Goal: Use online tool/utility: Utilize a website feature to perform a specific function

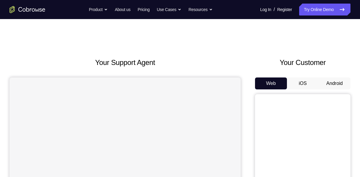
click at [332, 81] on button "Android" at bounding box center [335, 84] width 32 height 12
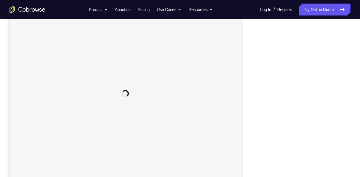
scroll to position [84, 0]
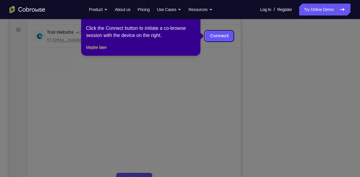
click at [302, 110] on icon at bounding box center [182, 88] width 365 height 177
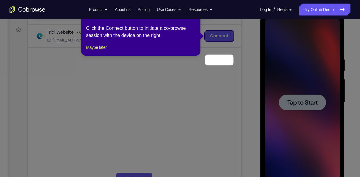
scroll to position [60, 0]
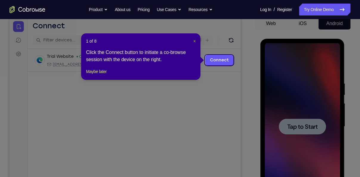
click at [195, 41] on span "×" at bounding box center [194, 41] width 2 height 5
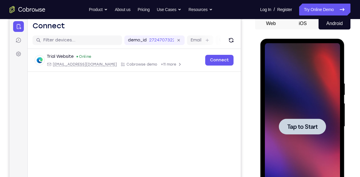
click at [297, 124] on span "Tap to Start" at bounding box center [302, 127] width 30 height 6
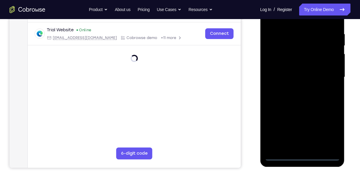
scroll to position [110, 0]
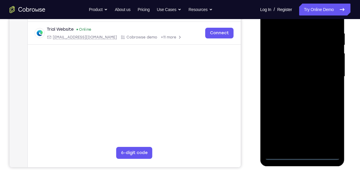
click at [302, 157] on div at bounding box center [302, 76] width 75 height 167
click at [325, 133] on div at bounding box center [302, 76] width 75 height 167
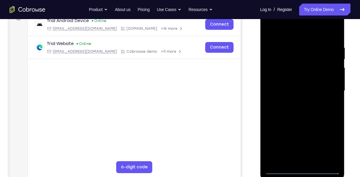
click at [289, 33] on div at bounding box center [302, 90] width 75 height 167
click at [330, 89] on div at bounding box center [302, 90] width 75 height 167
click at [294, 102] on div at bounding box center [302, 90] width 75 height 167
click at [292, 84] on div at bounding box center [302, 90] width 75 height 167
click at [292, 78] on div at bounding box center [302, 90] width 75 height 167
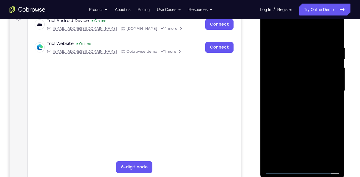
click at [299, 88] on div at bounding box center [302, 90] width 75 height 167
click at [307, 110] on div at bounding box center [302, 90] width 75 height 167
click at [311, 118] on div at bounding box center [302, 90] width 75 height 167
click at [336, 93] on div at bounding box center [302, 90] width 75 height 167
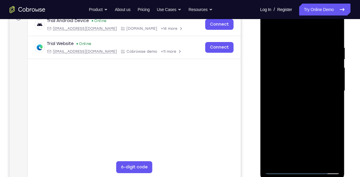
click at [336, 93] on div at bounding box center [302, 90] width 75 height 167
click at [316, 162] on div at bounding box center [302, 90] width 75 height 167
click at [302, 121] on div at bounding box center [302, 90] width 75 height 167
click at [298, 83] on div at bounding box center [302, 90] width 75 height 167
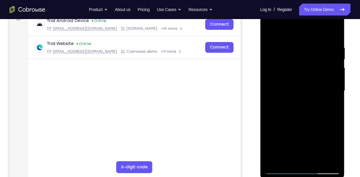
click at [331, 105] on div at bounding box center [302, 90] width 75 height 167
click at [281, 171] on div at bounding box center [302, 90] width 75 height 167
click at [287, 90] on div at bounding box center [302, 90] width 75 height 167
click at [327, 22] on div at bounding box center [302, 90] width 75 height 167
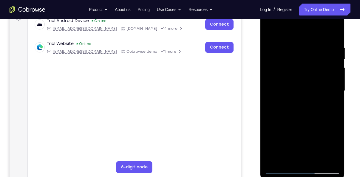
click at [279, 22] on div at bounding box center [302, 90] width 75 height 167
click at [283, 30] on div at bounding box center [302, 90] width 75 height 167
click at [297, 59] on div at bounding box center [302, 90] width 75 height 167
click at [296, 33] on div at bounding box center [302, 90] width 75 height 167
drag, startPoint x: 295, startPoint y: 86, endPoint x: 299, endPoint y: 50, distance: 36.1
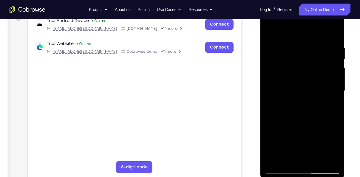
click at [299, 50] on div at bounding box center [302, 90] width 75 height 167
drag, startPoint x: 300, startPoint y: 111, endPoint x: 307, endPoint y: 65, distance: 47.1
click at [307, 65] on div at bounding box center [302, 90] width 75 height 167
drag, startPoint x: 301, startPoint y: 119, endPoint x: 296, endPoint y: 63, distance: 56.4
click at [296, 63] on div at bounding box center [302, 90] width 75 height 167
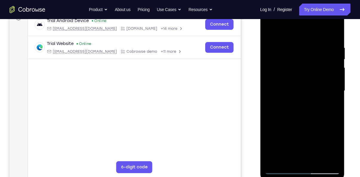
drag, startPoint x: 293, startPoint y: 99, endPoint x: 292, endPoint y: 58, distance: 41.2
click at [292, 58] on div at bounding box center [302, 90] width 75 height 167
drag, startPoint x: 295, startPoint y: 113, endPoint x: 290, endPoint y: 44, distance: 69.7
click at [290, 44] on div at bounding box center [302, 90] width 75 height 167
drag, startPoint x: 292, startPoint y: 133, endPoint x: 296, endPoint y: 77, distance: 56.5
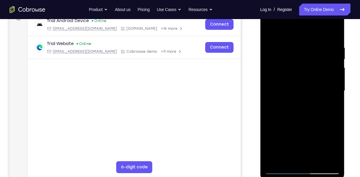
click at [296, 77] on div at bounding box center [302, 90] width 75 height 167
drag, startPoint x: 291, startPoint y: 119, endPoint x: 293, endPoint y: 61, distance: 57.6
click at [293, 61] on div at bounding box center [302, 90] width 75 height 167
drag, startPoint x: 298, startPoint y: 106, endPoint x: 295, endPoint y: 34, distance: 72.0
click at [299, 44] on div at bounding box center [302, 90] width 75 height 167
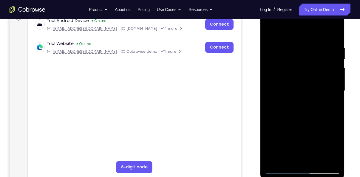
drag, startPoint x: 297, startPoint y: 113, endPoint x: 298, endPoint y: 96, distance: 17.0
click at [298, 96] on div at bounding box center [302, 90] width 75 height 167
click at [297, 122] on div at bounding box center [302, 90] width 75 height 167
click at [316, 99] on div at bounding box center [302, 90] width 75 height 167
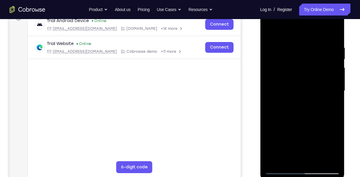
click at [312, 61] on div at bounding box center [302, 90] width 75 height 167
click at [316, 61] on div at bounding box center [302, 90] width 75 height 167
drag, startPoint x: 322, startPoint y: 67, endPoint x: 338, endPoint y: 62, distance: 16.6
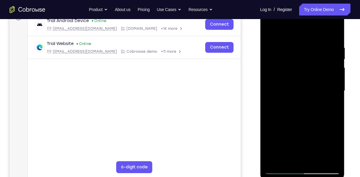
click at [338, 62] on div at bounding box center [302, 90] width 75 height 167
click at [308, 48] on div at bounding box center [302, 90] width 75 height 167
click at [292, 96] on div at bounding box center [302, 90] width 75 height 167
drag, startPoint x: 301, startPoint y: 103, endPoint x: 303, endPoint y: 77, distance: 25.5
click at [303, 77] on div at bounding box center [302, 90] width 75 height 167
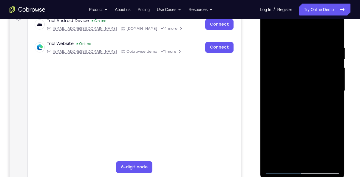
drag, startPoint x: 301, startPoint y: 95, endPoint x: 301, endPoint y: 79, distance: 15.8
click at [301, 79] on div at bounding box center [302, 90] width 75 height 167
click at [301, 110] on div at bounding box center [302, 90] width 75 height 167
drag, startPoint x: 310, startPoint y: 55, endPoint x: 311, endPoint y: 63, distance: 8.5
click at [311, 63] on div at bounding box center [302, 90] width 75 height 167
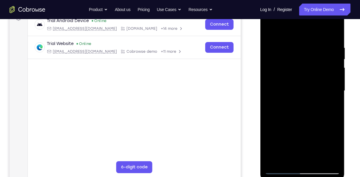
click at [302, 127] on div at bounding box center [302, 90] width 75 height 167
drag, startPoint x: 304, startPoint y: 104, endPoint x: 304, endPoint y: 92, distance: 11.9
click at [304, 92] on div at bounding box center [302, 90] width 75 height 167
drag, startPoint x: 295, startPoint y: 106, endPoint x: 296, endPoint y: 95, distance: 11.3
click at [296, 95] on div at bounding box center [302, 90] width 75 height 167
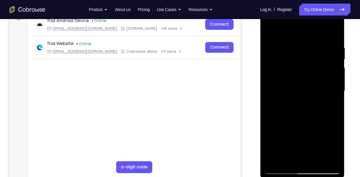
click at [310, 107] on div at bounding box center [302, 90] width 75 height 167
click at [312, 122] on div at bounding box center [302, 90] width 75 height 167
click at [274, 95] on div at bounding box center [302, 90] width 75 height 167
click at [285, 107] on div at bounding box center [302, 90] width 75 height 167
click at [332, 33] on div at bounding box center [302, 90] width 75 height 167
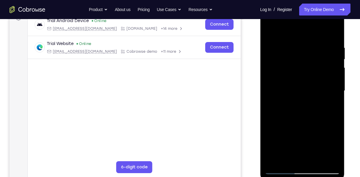
click at [332, 33] on div at bounding box center [302, 90] width 75 height 167
drag, startPoint x: 320, startPoint y: 49, endPoint x: 320, endPoint y: 73, distance: 24.2
click at [320, 73] on div at bounding box center [302, 90] width 75 height 167
click at [327, 21] on div at bounding box center [302, 90] width 75 height 167
click at [287, 36] on div at bounding box center [302, 90] width 75 height 167
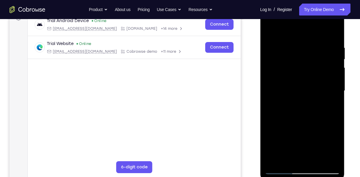
click at [287, 31] on div at bounding box center [302, 90] width 75 height 167
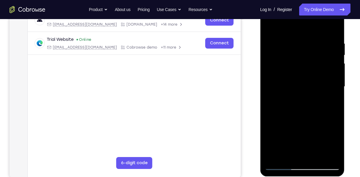
scroll to position [102, 0]
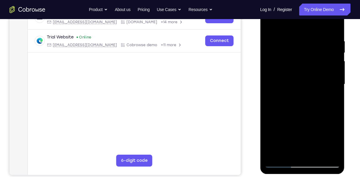
click at [286, 150] on div at bounding box center [302, 84] width 75 height 167
click at [287, 151] on div at bounding box center [302, 84] width 75 height 167
click at [270, 155] on div at bounding box center [302, 84] width 75 height 167
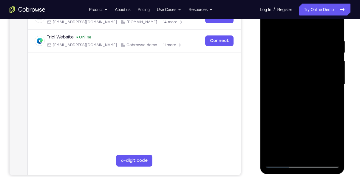
click at [303, 111] on div at bounding box center [302, 84] width 75 height 167
click at [330, 99] on div at bounding box center [302, 84] width 75 height 167
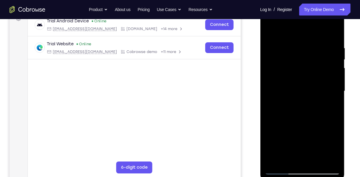
scroll to position [95, 0]
click at [327, 23] on div at bounding box center [302, 91] width 75 height 167
click at [294, 32] on div at bounding box center [302, 91] width 75 height 167
click at [328, 23] on div at bounding box center [302, 91] width 75 height 167
click at [293, 44] on div at bounding box center [302, 91] width 75 height 167
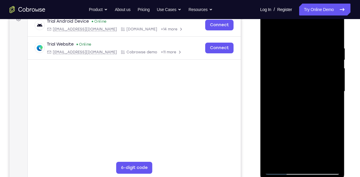
click at [304, 55] on div at bounding box center [302, 91] width 75 height 167
drag, startPoint x: 314, startPoint y: 59, endPoint x: 339, endPoint y: 59, distance: 24.8
click at [339, 59] on div at bounding box center [302, 91] width 75 height 167
drag, startPoint x: 314, startPoint y: 61, endPoint x: 340, endPoint y: 60, distance: 26.3
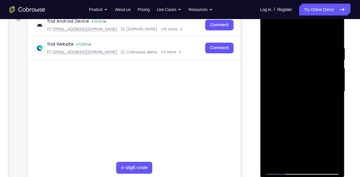
click at [340, 60] on div at bounding box center [302, 91] width 75 height 167
click at [295, 45] on div at bounding box center [302, 91] width 75 height 167
click at [327, 22] on div at bounding box center [302, 91] width 75 height 167
click at [290, 33] on div at bounding box center [302, 91] width 75 height 167
click at [286, 156] on div at bounding box center [302, 91] width 75 height 167
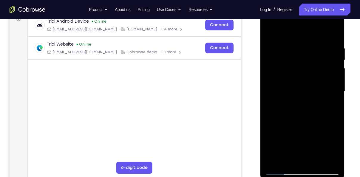
click at [301, 117] on div at bounding box center [302, 91] width 75 height 167
click at [333, 105] on div at bounding box center [302, 91] width 75 height 167
click at [327, 22] on div at bounding box center [302, 91] width 75 height 167
click at [294, 34] on div at bounding box center [302, 91] width 75 height 167
click at [328, 23] on div at bounding box center [302, 91] width 75 height 167
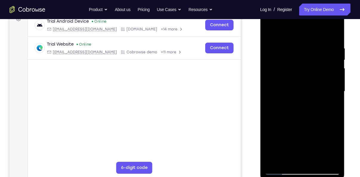
click at [295, 43] on div at bounding box center [302, 91] width 75 height 167
click at [303, 130] on div at bounding box center [302, 91] width 75 height 167
click at [301, 96] on div at bounding box center [302, 91] width 75 height 167
drag, startPoint x: 301, startPoint y: 84, endPoint x: 300, endPoint y: 72, distance: 12.9
click at [300, 72] on div at bounding box center [302, 91] width 75 height 167
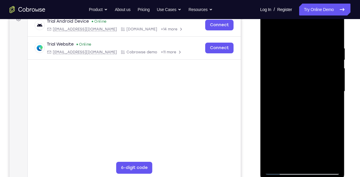
click at [275, 107] on div at bounding box center [302, 91] width 75 height 167
drag, startPoint x: 300, startPoint y: 104, endPoint x: 301, endPoint y: 93, distance: 11.7
click at [301, 93] on div at bounding box center [302, 91] width 75 height 167
drag, startPoint x: 327, startPoint y: 90, endPoint x: 329, endPoint y: 71, distance: 19.2
click at [329, 71] on div at bounding box center [302, 91] width 75 height 167
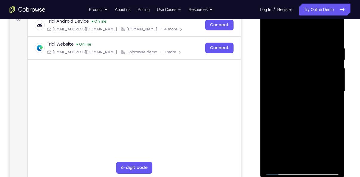
click at [329, 106] on div at bounding box center [302, 91] width 75 height 167
click at [329, 123] on div at bounding box center [302, 91] width 75 height 167
click at [273, 95] on div at bounding box center [302, 91] width 75 height 167
click at [290, 73] on div at bounding box center [302, 91] width 75 height 167
drag, startPoint x: 296, startPoint y: 98, endPoint x: 297, endPoint y: 94, distance: 4.3
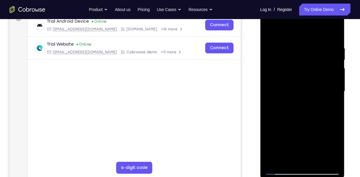
click at [297, 94] on div at bounding box center [302, 91] width 75 height 167
drag, startPoint x: 300, startPoint y: 96, endPoint x: 301, endPoint y: 81, distance: 15.6
click at [301, 81] on div at bounding box center [302, 91] width 75 height 167
click at [303, 104] on div at bounding box center [302, 91] width 75 height 167
click at [304, 123] on div at bounding box center [302, 91] width 75 height 167
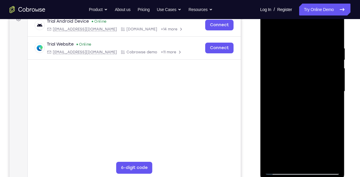
drag, startPoint x: 308, startPoint y: 102, endPoint x: 310, endPoint y: 88, distance: 13.6
click at [310, 88] on div at bounding box center [302, 91] width 75 height 167
click at [311, 108] on div at bounding box center [302, 91] width 75 height 167
click at [312, 121] on div at bounding box center [302, 91] width 75 height 167
click at [273, 98] on div at bounding box center [302, 91] width 75 height 167
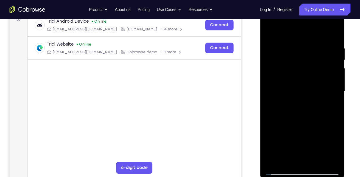
click at [285, 109] on div at bounding box center [302, 91] width 75 height 167
drag, startPoint x: 319, startPoint y: 56, endPoint x: 320, endPoint y: 68, distance: 11.4
click at [320, 68] on div at bounding box center [302, 91] width 75 height 167
click at [283, 46] on div at bounding box center [302, 91] width 75 height 167
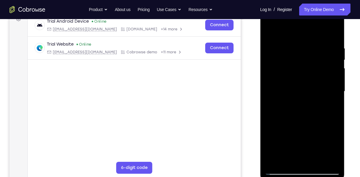
drag, startPoint x: 290, startPoint y: 49, endPoint x: 340, endPoint y: 42, distance: 50.3
click at [340, 42] on div at bounding box center [302, 93] width 84 height 178
drag, startPoint x: 290, startPoint y: 51, endPoint x: 338, endPoint y: 50, distance: 48.1
click at [338, 50] on div at bounding box center [302, 91] width 75 height 167
click at [296, 34] on div at bounding box center [302, 91] width 75 height 167
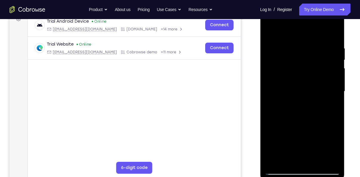
click at [329, 22] on div at bounding box center [302, 91] width 75 height 167
click at [288, 33] on div at bounding box center [302, 91] width 75 height 167
click at [284, 159] on div at bounding box center [302, 91] width 75 height 167
click at [300, 118] on div at bounding box center [302, 91] width 75 height 167
click at [330, 107] on div at bounding box center [302, 91] width 75 height 167
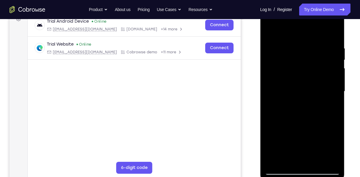
click at [270, 33] on div at bounding box center [302, 91] width 75 height 167
click at [317, 161] on div at bounding box center [302, 91] width 75 height 167
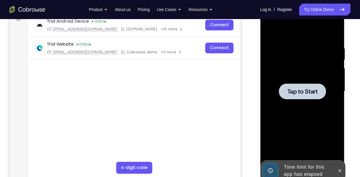
click at [299, 96] on div at bounding box center [302, 92] width 47 height 16
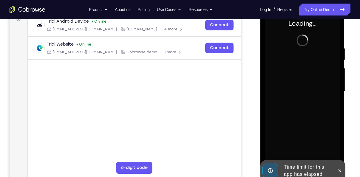
scroll to position [95, 0]
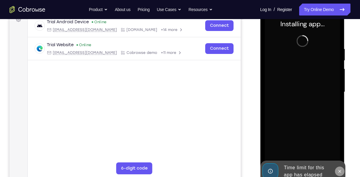
click at [341, 172] on icon at bounding box center [340, 171] width 3 height 3
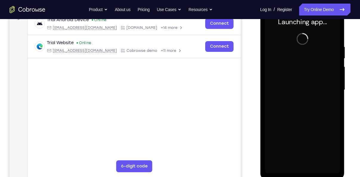
scroll to position [96, 0]
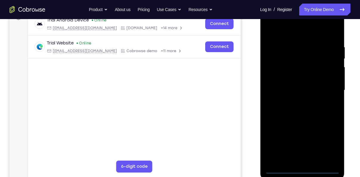
click at [300, 169] on div at bounding box center [302, 90] width 75 height 167
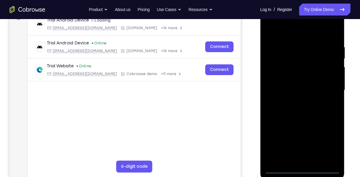
click at [328, 142] on div at bounding box center [302, 90] width 75 height 167
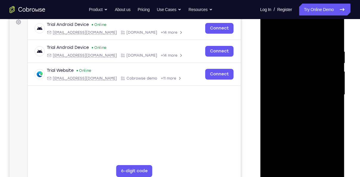
scroll to position [92, 0]
click at [287, 39] on div at bounding box center [302, 95] width 75 height 167
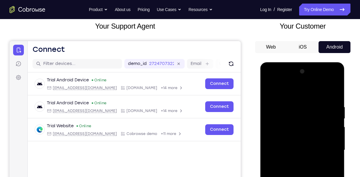
scroll to position [36, 0]
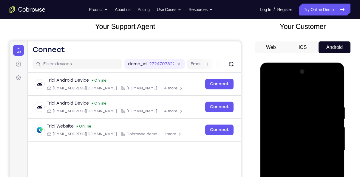
click at [329, 147] on div at bounding box center [302, 150] width 75 height 167
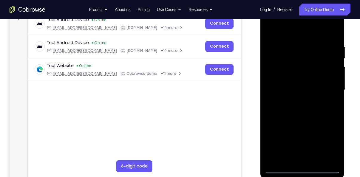
scroll to position [99, 0]
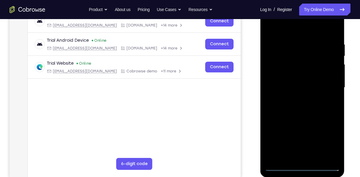
click at [296, 158] on div at bounding box center [302, 87] width 75 height 167
click at [300, 77] on div at bounding box center [302, 87] width 75 height 167
click at [299, 76] on div at bounding box center [302, 87] width 75 height 167
click at [298, 86] on div at bounding box center [302, 87] width 75 height 167
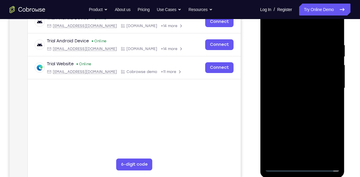
click at [307, 109] on div at bounding box center [302, 88] width 75 height 167
click at [306, 106] on div at bounding box center [302, 88] width 75 height 167
click at [319, 116] on div at bounding box center [302, 88] width 75 height 167
click at [293, 47] on div at bounding box center [302, 88] width 75 height 167
click at [274, 139] on div at bounding box center [302, 88] width 75 height 167
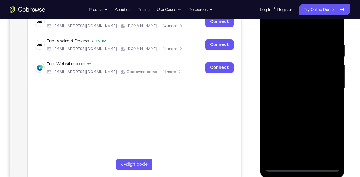
click at [275, 130] on div at bounding box center [302, 88] width 75 height 167
drag, startPoint x: 333, startPoint y: 78, endPoint x: 336, endPoint y: 87, distance: 9.9
click at [336, 87] on div at bounding box center [302, 88] width 75 height 167
click at [270, 30] on div at bounding box center [302, 88] width 75 height 167
click at [332, 29] on div at bounding box center [302, 88] width 75 height 167
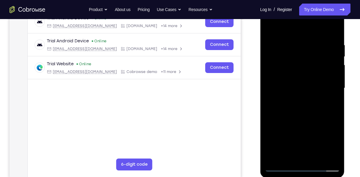
click at [318, 158] on div at bounding box center [302, 88] width 75 height 167
click at [304, 119] on div at bounding box center [302, 88] width 75 height 167
click at [303, 95] on div at bounding box center [302, 88] width 75 height 167
click at [290, 157] on div at bounding box center [302, 88] width 75 height 167
click at [277, 88] on div at bounding box center [302, 88] width 75 height 167
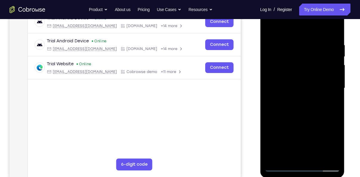
click at [329, 143] on div at bounding box center [302, 88] width 75 height 167
click at [331, 103] on div at bounding box center [302, 88] width 75 height 167
click at [287, 63] on div at bounding box center [302, 88] width 75 height 167
click at [299, 117] on div at bounding box center [302, 88] width 75 height 167
click at [295, 110] on div at bounding box center [302, 88] width 75 height 167
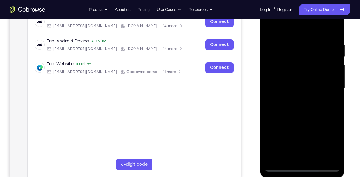
click at [284, 157] on div at bounding box center [302, 88] width 75 height 167
click at [304, 60] on div at bounding box center [302, 88] width 75 height 167
click at [330, 104] on div at bounding box center [302, 88] width 75 height 167
click at [290, 72] on div at bounding box center [302, 88] width 75 height 167
click at [302, 123] on div at bounding box center [302, 88] width 75 height 167
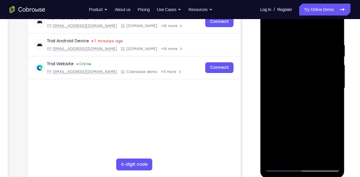
click at [331, 104] on div at bounding box center [302, 88] width 75 height 167
click at [269, 31] on div at bounding box center [302, 88] width 75 height 167
click at [270, 29] on div at bounding box center [302, 88] width 75 height 167
click at [313, 40] on div at bounding box center [302, 88] width 75 height 167
click at [333, 81] on div at bounding box center [302, 88] width 75 height 167
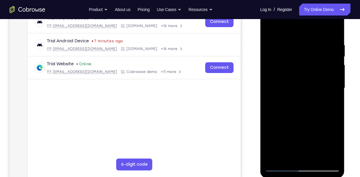
click at [333, 81] on div at bounding box center [302, 88] width 75 height 167
click at [332, 33] on div at bounding box center [302, 88] width 75 height 167
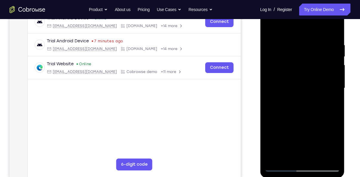
drag, startPoint x: 331, startPoint y: 41, endPoint x: 293, endPoint y: 44, distance: 38.3
click at [293, 44] on div at bounding box center [302, 88] width 75 height 167
click at [313, 43] on div at bounding box center [302, 88] width 75 height 167
click at [333, 49] on div at bounding box center [302, 88] width 75 height 167
click at [334, 31] on div at bounding box center [302, 88] width 75 height 167
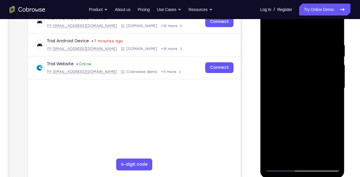
click at [317, 157] on div at bounding box center [302, 88] width 75 height 167
click at [296, 84] on div at bounding box center [302, 88] width 75 height 167
click at [282, 144] on div at bounding box center [302, 88] width 75 height 167
click at [282, 146] on div at bounding box center [302, 88] width 75 height 167
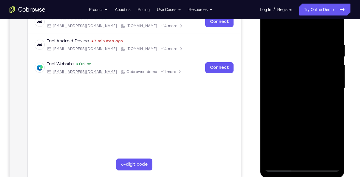
click at [282, 167] on div at bounding box center [302, 88] width 75 height 167
click at [308, 79] on div at bounding box center [302, 88] width 75 height 167
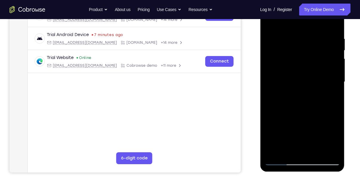
scroll to position [104, 0]
drag, startPoint x: 302, startPoint y: 94, endPoint x: 308, endPoint y: 110, distance: 17.3
click at [308, 110] on div at bounding box center [302, 82] width 75 height 167
drag, startPoint x: 295, startPoint y: 85, endPoint x: 294, endPoint y: 126, distance: 40.3
click at [294, 126] on div at bounding box center [302, 82] width 75 height 167
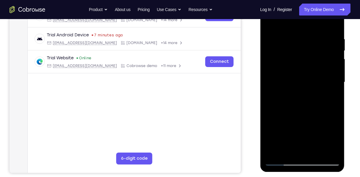
drag, startPoint x: 302, startPoint y: 93, endPoint x: 301, endPoint y: 134, distance: 41.5
click at [301, 134] on div at bounding box center [302, 82] width 75 height 167
drag, startPoint x: 305, startPoint y: 70, endPoint x: 303, endPoint y: 121, distance: 50.5
click at [303, 121] on div at bounding box center [302, 82] width 75 height 167
drag, startPoint x: 306, startPoint y: 88, endPoint x: 304, endPoint y: 129, distance: 41.0
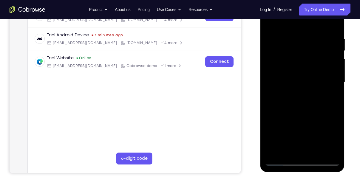
click at [304, 129] on div at bounding box center [302, 82] width 75 height 167
drag, startPoint x: 303, startPoint y: 67, endPoint x: 301, endPoint y: 133, distance: 66.0
click at [301, 133] on div at bounding box center [302, 82] width 75 height 167
drag, startPoint x: 305, startPoint y: 78, endPoint x: 306, endPoint y: 135, distance: 57.3
click at [306, 135] on div at bounding box center [302, 82] width 75 height 167
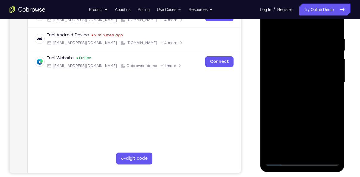
drag, startPoint x: 295, startPoint y: 77, endPoint x: 292, endPoint y: 143, distance: 65.4
click at [292, 143] on div at bounding box center [302, 82] width 75 height 167
drag, startPoint x: 299, startPoint y: 76, endPoint x: 300, endPoint y: 119, distance: 42.7
click at [300, 119] on div at bounding box center [302, 82] width 75 height 167
drag, startPoint x: 299, startPoint y: 72, endPoint x: 305, endPoint y: 134, distance: 62.4
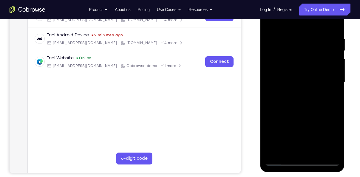
click at [305, 134] on div at bounding box center [302, 82] width 75 height 167
drag, startPoint x: 298, startPoint y: 96, endPoint x: 299, endPoint y: 155, distance: 58.5
click at [299, 155] on div at bounding box center [302, 82] width 75 height 167
drag, startPoint x: 319, startPoint y: 94, endPoint x: 319, endPoint y: 145, distance: 50.5
click at [319, 145] on div at bounding box center [302, 82] width 75 height 167
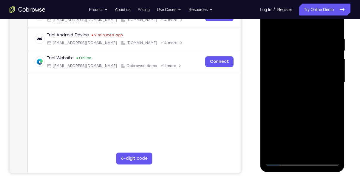
drag, startPoint x: 292, startPoint y: 112, endPoint x: 291, endPoint y: 183, distance: 70.5
click at [291, 173] on html "Online web based iOS Simulators and Android Emulators. Run iPhone, iPad, Mobile…" at bounding box center [302, 83] width 85 height 179
drag, startPoint x: 304, startPoint y: 76, endPoint x: 307, endPoint y: 128, distance: 52.6
click at [307, 128] on div at bounding box center [302, 82] width 75 height 167
drag, startPoint x: 290, startPoint y: 59, endPoint x: 289, endPoint y: 123, distance: 64.8
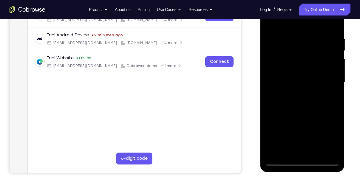
click at [289, 123] on div at bounding box center [302, 82] width 75 height 167
click at [270, 25] on div at bounding box center [302, 82] width 75 height 167
click at [297, 75] on div at bounding box center [302, 82] width 75 height 167
click at [280, 160] on div at bounding box center [302, 82] width 75 height 167
click at [300, 88] on div at bounding box center [302, 82] width 75 height 167
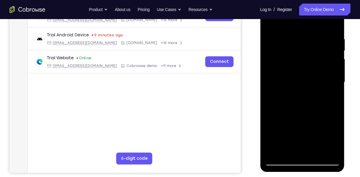
click at [284, 137] on div at bounding box center [302, 82] width 75 height 167
click at [270, 24] on div at bounding box center [302, 82] width 75 height 167
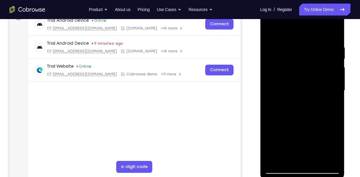
scroll to position [96, 0]
click at [327, 21] on div at bounding box center [302, 90] width 75 height 167
click at [293, 33] on div at bounding box center [302, 90] width 75 height 167
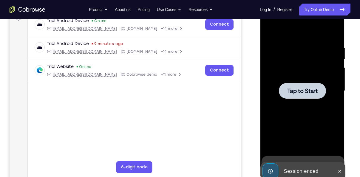
click at [305, 88] on span "Tap to Start" at bounding box center [302, 91] width 30 height 6
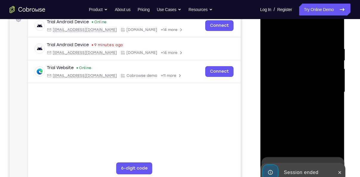
scroll to position [107, 0]
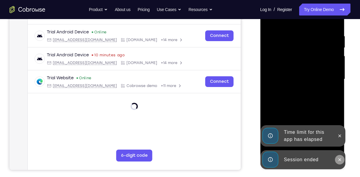
click at [338, 161] on icon at bounding box center [339, 160] width 5 height 5
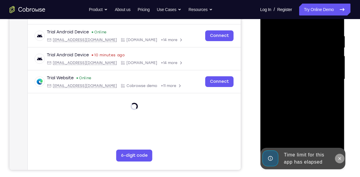
click at [339, 157] on icon at bounding box center [339, 158] width 5 height 5
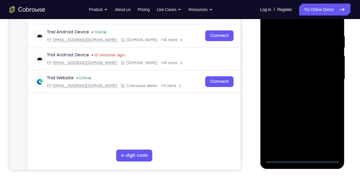
click at [300, 160] on div at bounding box center [302, 79] width 75 height 167
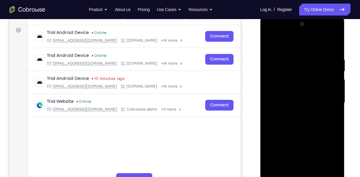
scroll to position [84, 0]
click at [324, 157] on div at bounding box center [302, 103] width 75 height 167
click at [292, 44] on div at bounding box center [302, 103] width 75 height 167
click at [290, 70] on div at bounding box center [302, 103] width 75 height 167
click at [292, 44] on div at bounding box center [302, 103] width 75 height 167
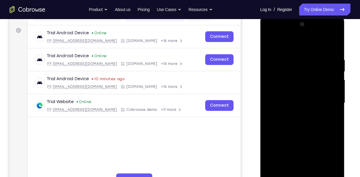
click at [327, 34] on div at bounding box center [302, 103] width 75 height 167
click at [281, 33] on div at bounding box center [302, 103] width 75 height 167
click at [294, 70] on div at bounding box center [302, 103] width 75 height 167
click at [293, 44] on div at bounding box center [302, 103] width 75 height 167
drag, startPoint x: 292, startPoint y: 85, endPoint x: 298, endPoint y: 64, distance: 22.2
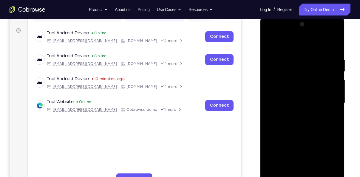
click at [298, 64] on div at bounding box center [302, 103] width 75 height 167
drag, startPoint x: 298, startPoint y: 88, endPoint x: 302, endPoint y: 58, distance: 29.8
click at [302, 58] on div at bounding box center [302, 103] width 75 height 167
drag, startPoint x: 303, startPoint y: 84, endPoint x: 304, endPoint y: 48, distance: 35.8
click at [304, 48] on div at bounding box center [302, 103] width 75 height 167
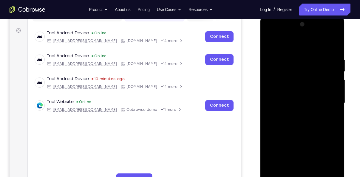
drag, startPoint x: 299, startPoint y: 121, endPoint x: 299, endPoint y: 71, distance: 49.6
click at [299, 71] on div at bounding box center [302, 103] width 75 height 167
drag, startPoint x: 299, startPoint y: 113, endPoint x: 297, endPoint y: 61, distance: 51.7
click at [297, 61] on div at bounding box center [302, 103] width 75 height 167
drag, startPoint x: 297, startPoint y: 115, endPoint x: 294, endPoint y: 63, distance: 52.0
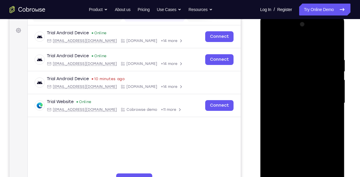
click at [294, 63] on div at bounding box center [302, 103] width 75 height 167
drag, startPoint x: 302, startPoint y: 112, endPoint x: 299, endPoint y: 39, distance: 73.5
click at [299, 39] on div at bounding box center [302, 103] width 75 height 167
drag, startPoint x: 300, startPoint y: 131, endPoint x: 299, endPoint y: 90, distance: 41.5
click at [299, 90] on div at bounding box center [302, 103] width 75 height 167
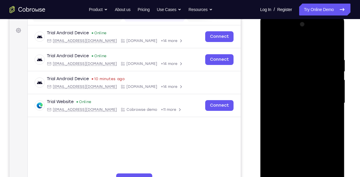
drag, startPoint x: 300, startPoint y: 141, endPoint x: 299, endPoint y: 88, distance: 53.4
click at [299, 88] on div at bounding box center [302, 103] width 75 height 167
drag, startPoint x: 293, startPoint y: 132, endPoint x: 291, endPoint y: 72, distance: 60.0
click at [291, 72] on div at bounding box center [302, 103] width 75 height 167
drag, startPoint x: 293, startPoint y: 121, endPoint x: 290, endPoint y: 67, distance: 54.7
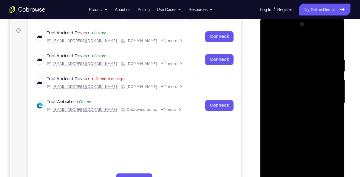
click at [290, 67] on div at bounding box center [302, 103] width 75 height 167
drag, startPoint x: 295, startPoint y: 124, endPoint x: 298, endPoint y: 86, distance: 38.6
click at [298, 86] on div at bounding box center [302, 103] width 75 height 167
click at [301, 122] on div at bounding box center [302, 103] width 75 height 167
drag, startPoint x: 317, startPoint y: 111, endPoint x: 322, endPoint y: 78, distance: 33.3
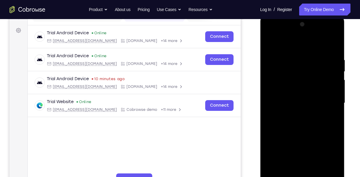
click at [322, 78] on div at bounding box center [302, 103] width 75 height 167
drag, startPoint x: 298, startPoint y: 89, endPoint x: 299, endPoint y: 41, distance: 48.4
click at [299, 41] on div at bounding box center [302, 103] width 75 height 167
click at [274, 94] on div at bounding box center [302, 103] width 75 height 167
click at [313, 47] on div at bounding box center [302, 103] width 75 height 167
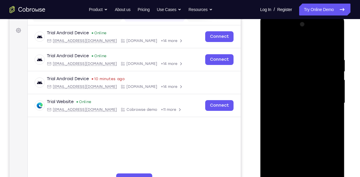
click at [325, 45] on div at bounding box center [302, 103] width 75 height 167
click at [274, 109] on div at bounding box center [302, 103] width 75 height 167
click at [320, 44] on div at bounding box center [302, 103] width 75 height 167
click at [275, 108] on div at bounding box center [302, 103] width 75 height 167
drag, startPoint x: 317, startPoint y: 45, endPoint x: 318, endPoint y: 64, distance: 18.9
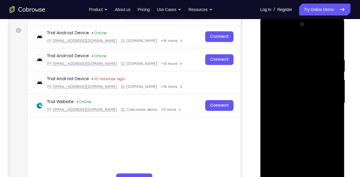
click at [318, 64] on div at bounding box center [302, 103] width 75 height 167
click at [317, 66] on div at bounding box center [302, 103] width 75 height 167
click at [329, 64] on div at bounding box center [302, 103] width 75 height 167
drag, startPoint x: 324, startPoint y: 83, endPoint x: 329, endPoint y: 52, distance: 31.3
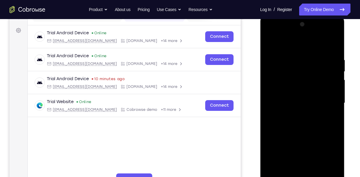
click at [329, 52] on div at bounding box center [302, 103] width 75 height 167
click at [301, 84] on div at bounding box center [302, 103] width 75 height 167
drag, startPoint x: 301, startPoint y: 84, endPoint x: 307, endPoint y: 47, distance: 37.7
click at [307, 47] on div at bounding box center [302, 103] width 75 height 167
drag, startPoint x: 306, startPoint y: 99, endPoint x: 310, endPoint y: 65, distance: 34.0
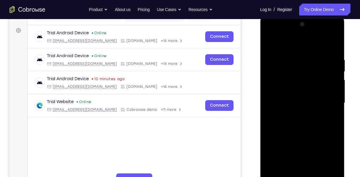
click at [310, 65] on div at bounding box center [302, 103] width 75 height 167
drag, startPoint x: 311, startPoint y: 93, endPoint x: 311, endPoint y: 84, distance: 9.3
click at [311, 84] on div at bounding box center [302, 103] width 75 height 167
click at [327, 99] on div at bounding box center [302, 103] width 75 height 167
drag, startPoint x: 328, startPoint y: 73, endPoint x: 326, endPoint y: 110, distance: 36.5
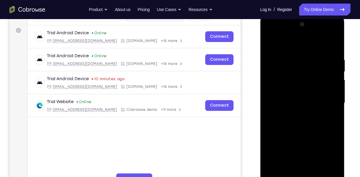
click at [326, 110] on div at bounding box center [302, 103] width 75 height 167
drag, startPoint x: 329, startPoint y: 122, endPoint x: 333, endPoint y: 101, distance: 21.9
click at [333, 101] on div at bounding box center [302, 103] width 75 height 167
click at [329, 172] on div at bounding box center [302, 103] width 75 height 167
click at [329, 58] on div at bounding box center [302, 103] width 75 height 167
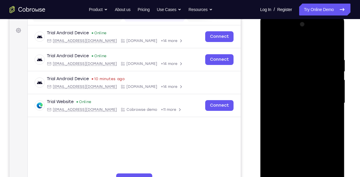
click at [317, 59] on div at bounding box center [302, 103] width 75 height 167
drag, startPoint x: 322, startPoint y: 64, endPoint x: 340, endPoint y: 60, distance: 18.2
click at [340, 60] on div at bounding box center [302, 104] width 84 height 178
click at [306, 48] on div at bounding box center [302, 103] width 75 height 167
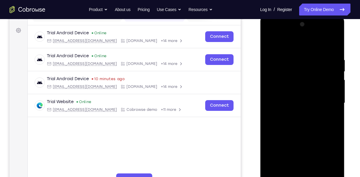
click at [329, 33] on div at bounding box center [302, 103] width 75 height 167
click at [293, 57] on div at bounding box center [302, 103] width 75 height 167
drag, startPoint x: 314, startPoint y: 61, endPoint x: 327, endPoint y: 61, distance: 12.3
click at [327, 61] on div at bounding box center [302, 103] width 75 height 167
click at [304, 129] on div at bounding box center [302, 103] width 75 height 167
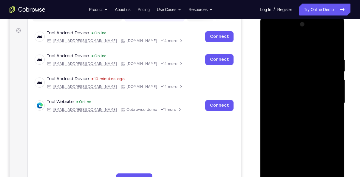
click at [307, 58] on div at bounding box center [302, 103] width 75 height 167
click at [284, 97] on div at bounding box center [302, 103] width 75 height 167
click at [305, 55] on div at bounding box center [302, 103] width 75 height 167
drag, startPoint x: 313, startPoint y: 63, endPoint x: 340, endPoint y: 59, distance: 27.8
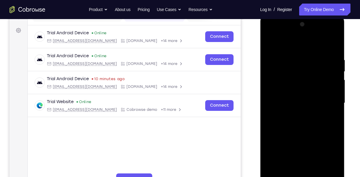
click at [340, 59] on div at bounding box center [302, 104] width 84 height 178
drag, startPoint x: 313, startPoint y: 64, endPoint x: 339, endPoint y: 63, distance: 26.6
click at [339, 63] on div at bounding box center [302, 103] width 75 height 167
click at [296, 47] on div at bounding box center [302, 103] width 75 height 167
drag, startPoint x: 311, startPoint y: 93, endPoint x: 311, endPoint y: 79, distance: 14.3
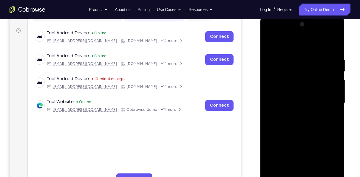
click at [311, 79] on div at bounding box center [302, 103] width 75 height 167
click at [276, 109] on div at bounding box center [302, 103] width 75 height 167
click at [302, 121] on div at bounding box center [302, 103] width 75 height 167
click at [327, 33] on div at bounding box center [302, 103] width 75 height 167
click at [277, 35] on div at bounding box center [302, 103] width 75 height 167
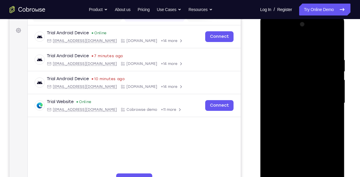
click at [329, 99] on div at bounding box center [302, 103] width 75 height 167
click at [297, 115] on div at bounding box center [302, 103] width 75 height 167
click at [302, 93] on div at bounding box center [302, 103] width 75 height 167
click at [302, 92] on div at bounding box center [302, 103] width 75 height 167
click at [302, 101] on div at bounding box center [302, 103] width 75 height 167
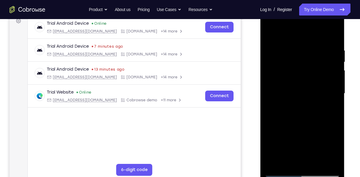
scroll to position [94, 0]
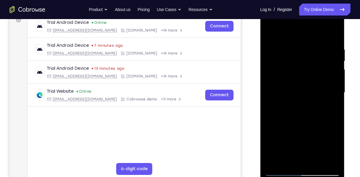
click at [307, 114] on div at bounding box center [302, 92] width 75 height 167
click at [306, 113] on div at bounding box center [302, 92] width 75 height 167
click at [304, 113] on div at bounding box center [302, 92] width 75 height 167
click at [310, 120] on div at bounding box center [302, 92] width 75 height 167
click at [316, 161] on div at bounding box center [302, 92] width 75 height 167
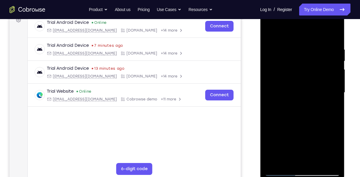
click at [306, 125] on div at bounding box center [302, 92] width 75 height 167
click at [302, 98] on div at bounding box center [302, 92] width 75 height 167
click at [289, 158] on div at bounding box center [302, 92] width 75 height 167
click at [304, 120] on div at bounding box center [302, 92] width 75 height 167
click at [331, 108] on div at bounding box center [302, 92] width 75 height 167
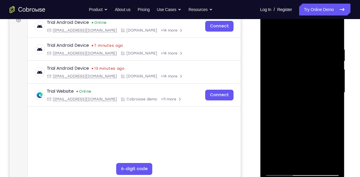
click at [285, 86] on div at bounding box center [302, 92] width 75 height 167
click at [295, 139] on div at bounding box center [302, 92] width 75 height 167
click at [295, 132] on div at bounding box center [302, 92] width 75 height 167
click at [271, 33] on div at bounding box center [302, 92] width 75 height 167
click at [328, 24] on div at bounding box center [302, 92] width 75 height 167
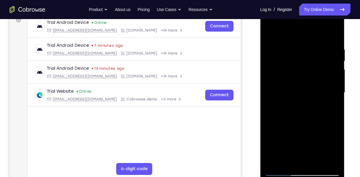
click at [296, 44] on div at bounding box center [302, 92] width 75 height 167
click at [328, 34] on div at bounding box center [302, 92] width 75 height 167
click at [298, 24] on div at bounding box center [302, 92] width 75 height 167
click at [327, 22] on div at bounding box center [302, 92] width 75 height 167
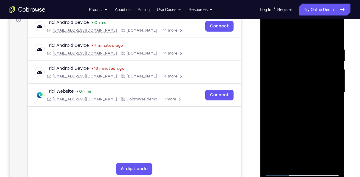
click at [299, 60] on div at bounding box center [302, 92] width 75 height 167
click at [280, 172] on div at bounding box center [302, 92] width 75 height 167
click at [270, 33] on div at bounding box center [302, 92] width 75 height 167
click at [327, 24] on div at bounding box center [302, 92] width 75 height 167
click at [296, 60] on div at bounding box center [302, 92] width 75 height 167
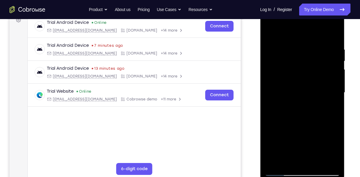
click at [271, 33] on div at bounding box center [302, 92] width 75 height 167
drag, startPoint x: 300, startPoint y: 85, endPoint x: 309, endPoint y: 143, distance: 58.6
click at [309, 143] on div at bounding box center [302, 92] width 75 height 167
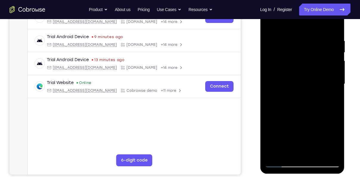
click at [316, 155] on div at bounding box center [302, 84] width 75 height 167
click at [280, 164] on div at bounding box center [302, 84] width 75 height 167
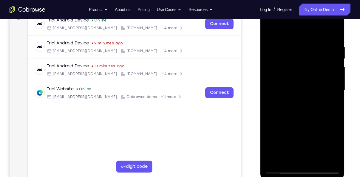
scroll to position [96, 0]
click at [295, 45] on div at bounding box center [302, 90] width 75 height 167
click at [282, 34] on div at bounding box center [302, 90] width 75 height 167
click at [317, 51] on div at bounding box center [302, 90] width 75 height 167
click at [333, 107] on div at bounding box center [302, 90] width 75 height 167
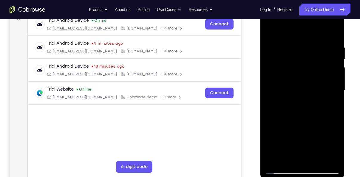
click at [269, 32] on div at bounding box center [302, 90] width 75 height 167
click at [281, 170] on div at bounding box center [302, 90] width 75 height 167
click at [270, 33] on div at bounding box center [302, 90] width 75 height 167
click at [316, 45] on div at bounding box center [302, 90] width 75 height 167
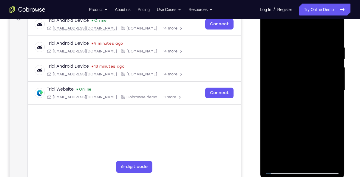
click at [335, 82] on div at bounding box center [302, 90] width 75 height 167
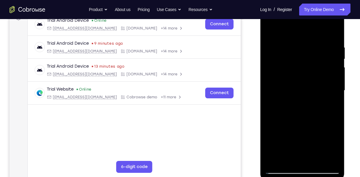
click at [335, 82] on div at bounding box center [302, 90] width 75 height 167
click at [332, 32] on div at bounding box center [302, 90] width 75 height 167
click at [318, 160] on div at bounding box center [302, 90] width 75 height 167
click at [282, 169] on div at bounding box center [302, 90] width 75 height 167
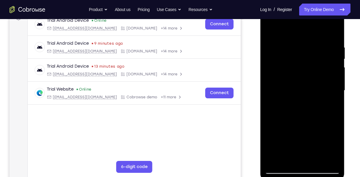
click at [288, 159] on div at bounding box center [302, 90] width 75 height 167
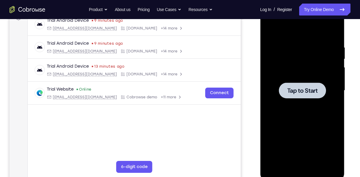
click at [288, 88] on span "Tap to Start" at bounding box center [302, 91] width 30 height 6
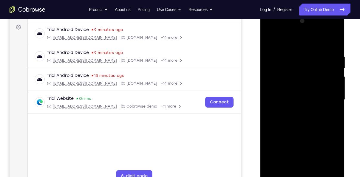
scroll to position [99, 0]
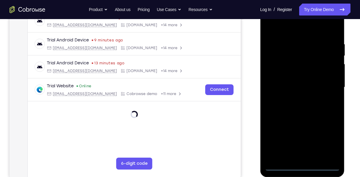
click at [304, 167] on div at bounding box center [302, 87] width 75 height 167
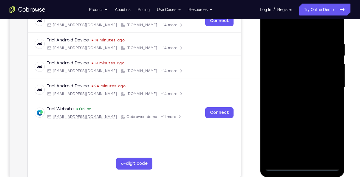
click at [326, 147] on div at bounding box center [302, 87] width 75 height 167
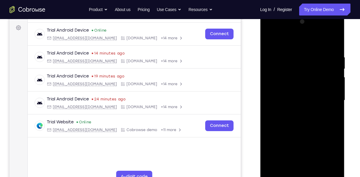
scroll to position [88, 0]
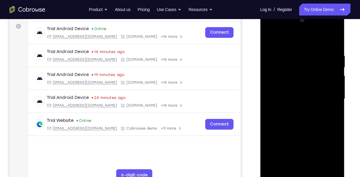
click at [286, 39] on div at bounding box center [302, 99] width 75 height 167
click at [329, 103] on div at bounding box center [302, 99] width 75 height 167
click at [296, 110] on div at bounding box center [302, 99] width 75 height 167
click at [285, 93] on div at bounding box center [302, 99] width 75 height 167
click at [289, 90] on div at bounding box center [302, 99] width 75 height 167
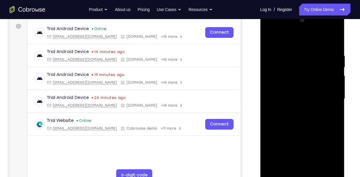
click at [291, 97] on div at bounding box center [302, 99] width 75 height 167
click at [302, 120] on div at bounding box center [302, 99] width 75 height 167
click at [304, 114] on div at bounding box center [302, 99] width 75 height 167
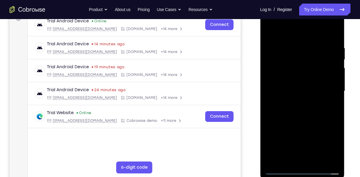
scroll to position [96, 0]
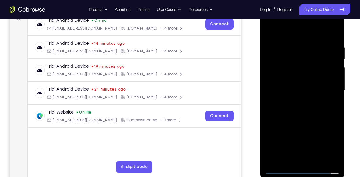
click at [316, 118] on div at bounding box center [302, 90] width 75 height 167
click at [315, 157] on div at bounding box center [302, 90] width 75 height 167
click at [298, 121] on div at bounding box center [302, 90] width 75 height 167
click at [281, 173] on div at bounding box center [302, 90] width 75 height 167
click at [292, 44] on div at bounding box center [302, 90] width 75 height 167
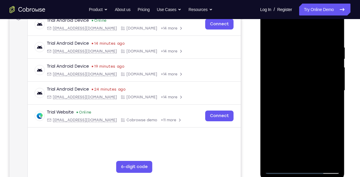
click at [331, 98] on div at bounding box center [302, 90] width 75 height 167
click at [333, 79] on div at bounding box center [302, 90] width 75 height 167
click at [334, 105] on div at bounding box center [302, 90] width 75 height 167
click at [333, 33] on div at bounding box center [302, 90] width 75 height 167
click at [289, 161] on div at bounding box center [302, 90] width 75 height 167
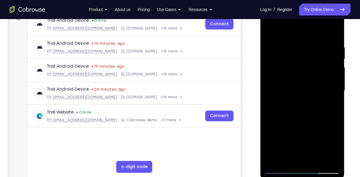
click at [275, 162] on div at bounding box center [302, 90] width 75 height 167
click at [328, 48] on div at bounding box center [302, 90] width 75 height 167
click at [329, 101] on div at bounding box center [302, 90] width 75 height 167
click at [273, 103] on div at bounding box center [302, 90] width 75 height 167
click at [333, 99] on div at bounding box center [302, 90] width 75 height 167
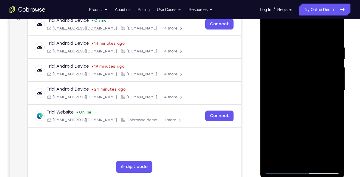
click at [332, 102] on div at bounding box center [302, 90] width 75 height 167
click at [341, 109] on div at bounding box center [302, 92] width 84 height 178
click at [273, 110] on div at bounding box center [302, 90] width 75 height 167
click at [333, 120] on div at bounding box center [302, 90] width 75 height 167
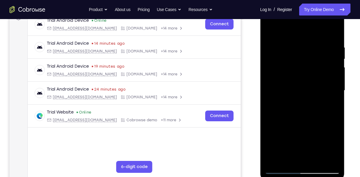
click at [333, 104] on div at bounding box center [302, 90] width 75 height 167
click at [336, 97] on div at bounding box center [302, 90] width 75 height 167
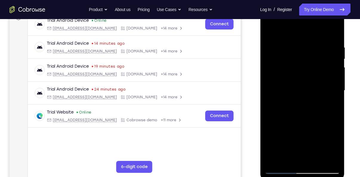
click at [336, 97] on div at bounding box center [302, 90] width 75 height 167
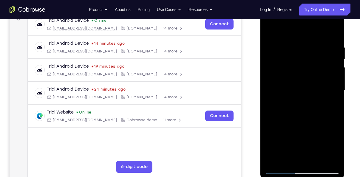
click at [336, 97] on div at bounding box center [302, 90] width 75 height 167
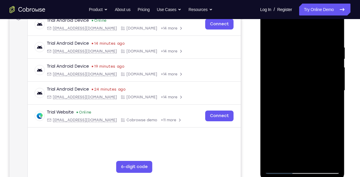
click at [336, 99] on div at bounding box center [302, 90] width 75 height 167
click at [270, 102] on div at bounding box center [302, 90] width 75 height 167
click at [331, 97] on div at bounding box center [302, 90] width 75 height 167
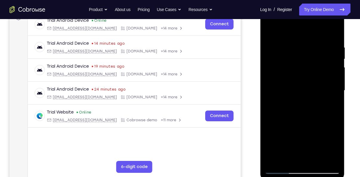
click at [332, 35] on div at bounding box center [302, 90] width 75 height 167
click at [290, 163] on div at bounding box center [302, 90] width 75 height 167
click at [305, 48] on div at bounding box center [302, 90] width 75 height 167
click at [284, 171] on div at bounding box center [302, 90] width 75 height 167
click at [327, 98] on div at bounding box center [302, 90] width 75 height 167
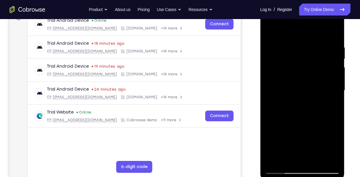
click at [331, 139] on div at bounding box center [302, 90] width 75 height 167
click at [290, 163] on div at bounding box center [302, 90] width 75 height 167
click at [330, 102] on div at bounding box center [302, 90] width 75 height 167
click at [337, 76] on div at bounding box center [302, 90] width 75 height 167
click at [336, 75] on div at bounding box center [302, 90] width 75 height 167
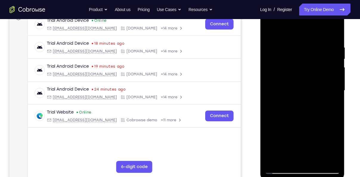
click at [336, 75] on div at bounding box center [302, 90] width 75 height 167
click at [335, 99] on div at bounding box center [302, 90] width 75 height 167
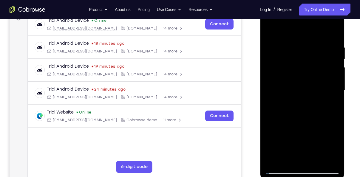
click at [277, 161] on div at bounding box center [302, 90] width 75 height 167
click at [317, 161] on div at bounding box center [302, 90] width 75 height 167
click at [281, 170] on div at bounding box center [302, 90] width 75 height 167
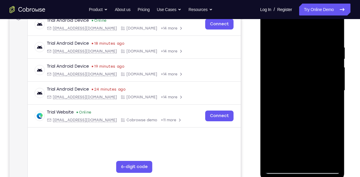
drag, startPoint x: 307, startPoint y: 96, endPoint x: 304, endPoint y: 169, distance: 72.9
click at [304, 169] on div at bounding box center [302, 90] width 75 height 167
click at [337, 117] on div at bounding box center [302, 90] width 75 height 167
